Goal: Information Seeking & Learning: Find specific fact

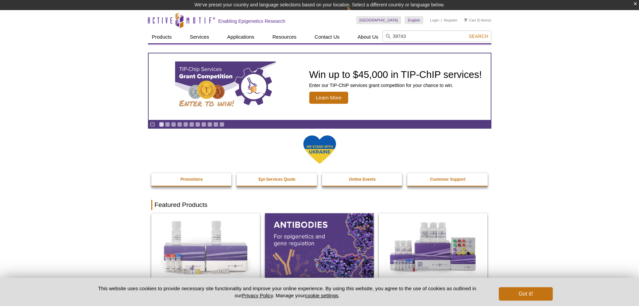
type input "39743"
click at [467, 33] on button "Search" at bounding box center [478, 36] width 23 height 6
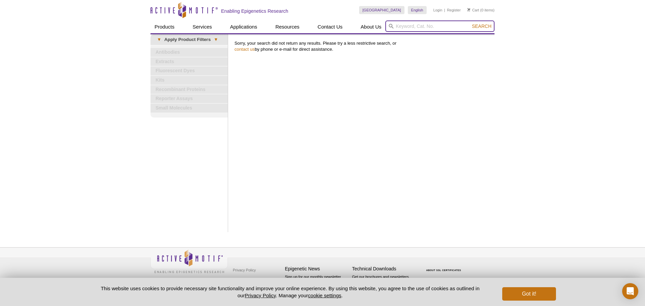
click at [409, 29] on input "search" at bounding box center [439, 25] width 109 height 11
type input "PARP2"
click at [470, 23] on button "Search" at bounding box center [481, 26] width 23 height 6
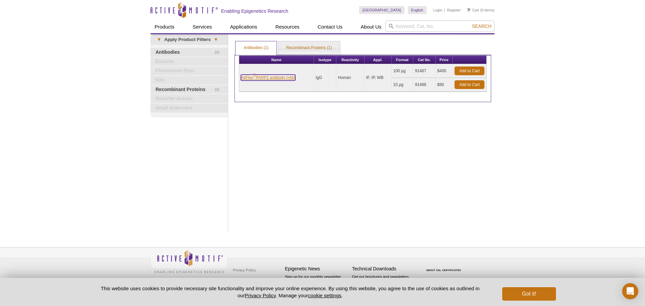
click at [265, 78] on link "AbFlex ® PARP2 antibody (rAb)" at bounding box center [268, 78] width 54 height 6
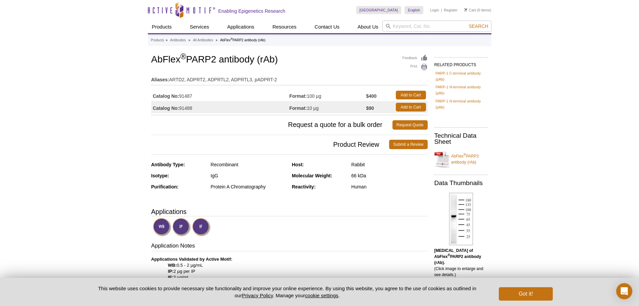
drag, startPoint x: 292, startPoint y: 60, endPoint x: 141, endPoint y: 60, distance: 150.7
copy h1 "AbFlex ® PARP2 antibody (rAb)"
